Goal: Transaction & Acquisition: Purchase product/service

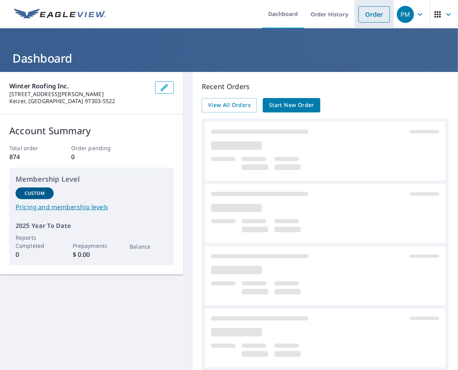
click at [363, 21] on link "Order" at bounding box center [375, 14] width 32 height 16
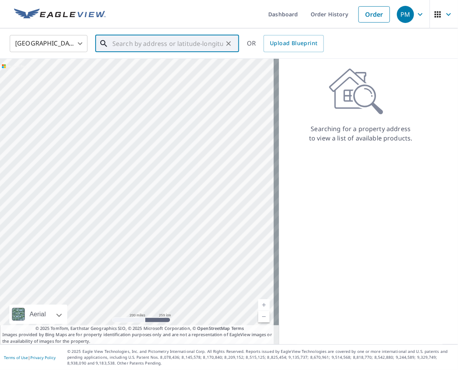
click at [144, 44] on input "text" at bounding box center [167, 44] width 111 height 22
paste input "[STREET_ADDRESS]"
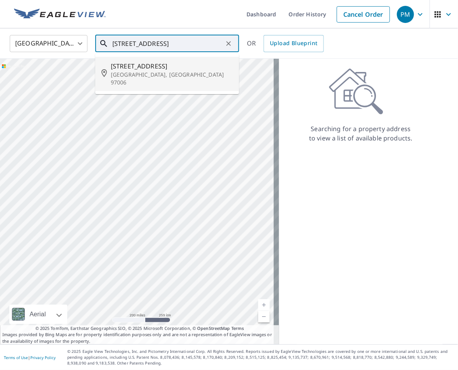
click at [177, 72] on p "[GEOGRAPHIC_DATA], [GEOGRAPHIC_DATA] 97006" at bounding box center [172, 79] width 122 height 16
type input "[STREET_ADDRESS]"
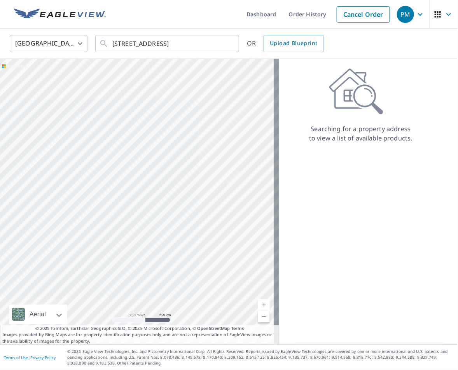
scroll to position [0, 0]
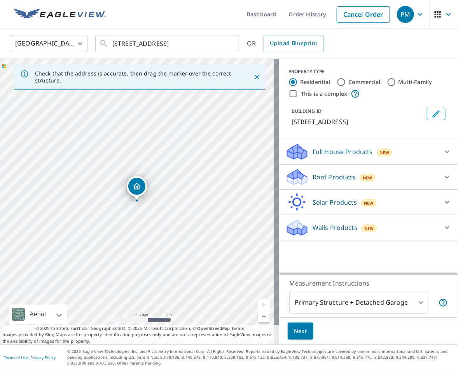
click at [387, 181] on div "Roof Products New" at bounding box center [362, 177] width 152 height 18
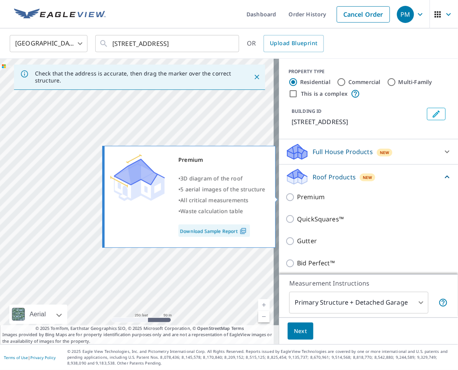
drag, startPoint x: 284, startPoint y: 200, endPoint x: 288, endPoint y: 202, distance: 5.2
click at [286, 199] on input "Premium" at bounding box center [292, 197] width 12 height 9
checkbox input "true"
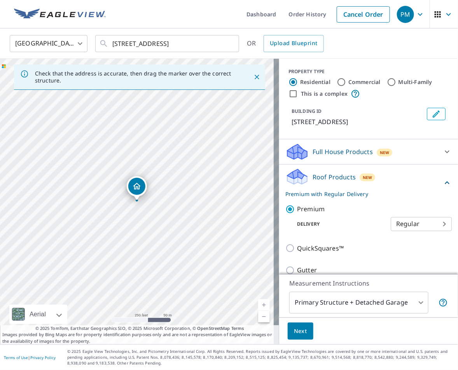
click at [294, 333] on span "Next" at bounding box center [300, 331] width 13 height 10
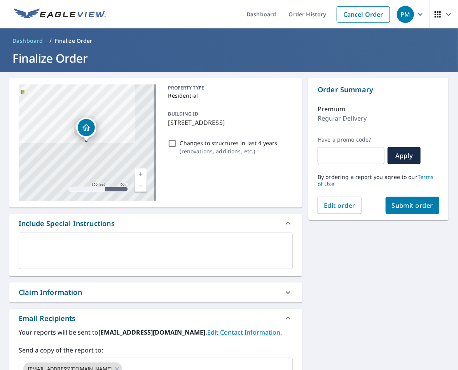
click at [417, 209] on span "Submit order" at bounding box center [413, 205] width 42 height 9
checkbox input "true"
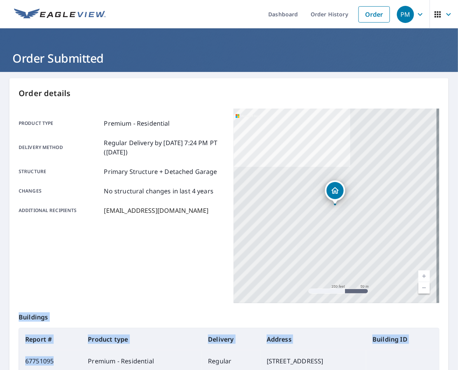
drag, startPoint x: 68, startPoint y: 358, endPoint x: 13, endPoint y: 355, distance: 54.9
click at [13, 355] on div "Order details Product type Premium - Residential Delivery method Regular Delive…" at bounding box center [229, 255] width 440 height 354
click at [52, 351] on td "67751095" at bounding box center [50, 361] width 63 height 22
click at [61, 359] on td "67751095" at bounding box center [50, 361] width 63 height 22
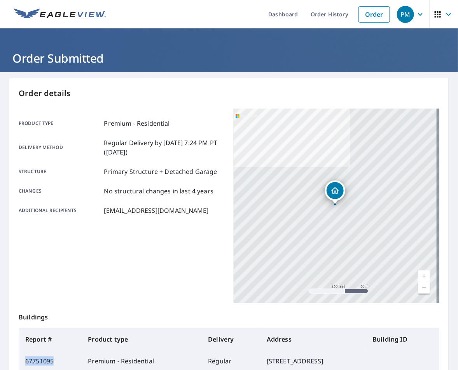
drag, startPoint x: 53, startPoint y: 362, endPoint x: 23, endPoint y: 362, distance: 30.0
click at [23, 362] on td "67751095" at bounding box center [50, 361] width 63 height 22
copy td "67751095"
drag, startPoint x: 112, startPoint y: 291, endPoint x: 121, endPoint y: 284, distance: 11.1
click at [112, 291] on div "Product type Premium - Residential Delivery method Regular Delivery by [DATE] 7…" at bounding box center [122, 206] width 206 height 195
